Goal: Check status: Check status

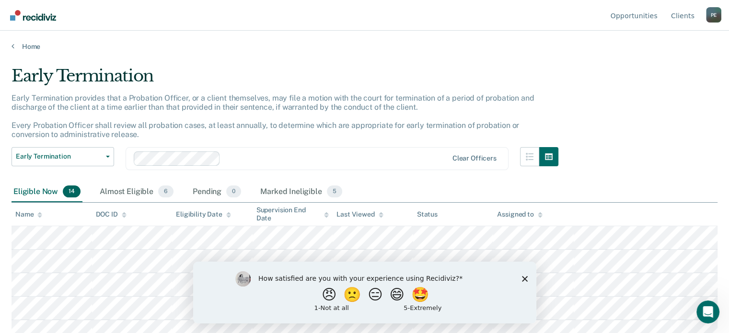
click at [526, 281] on icon "Close survey" at bounding box center [525, 279] width 6 height 6
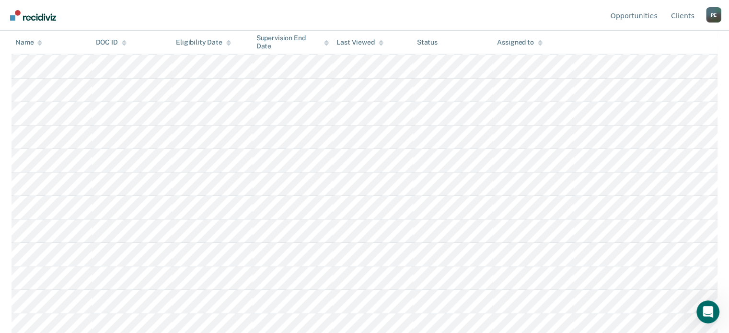
scroll to position [178, 0]
